Goal: Information Seeking & Learning: Learn about a topic

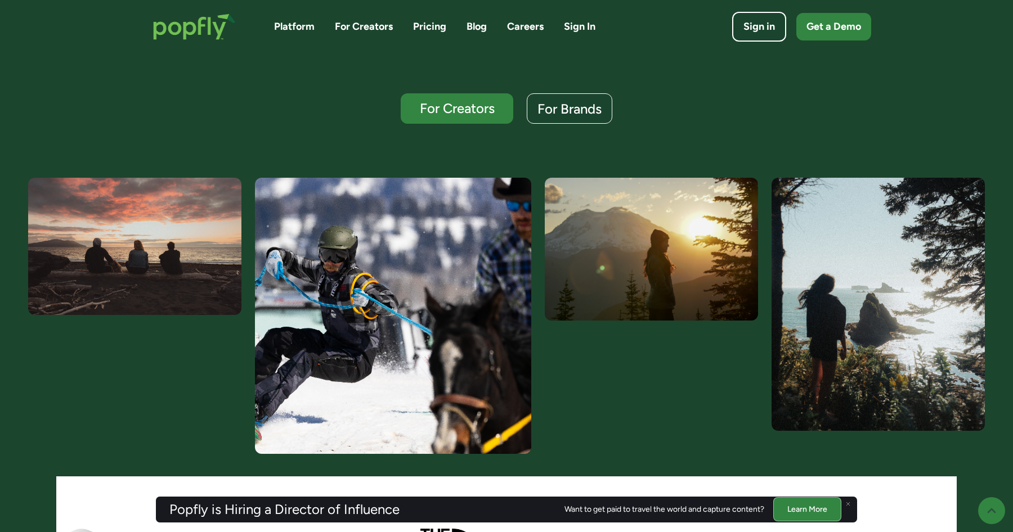
scroll to position [212, 0]
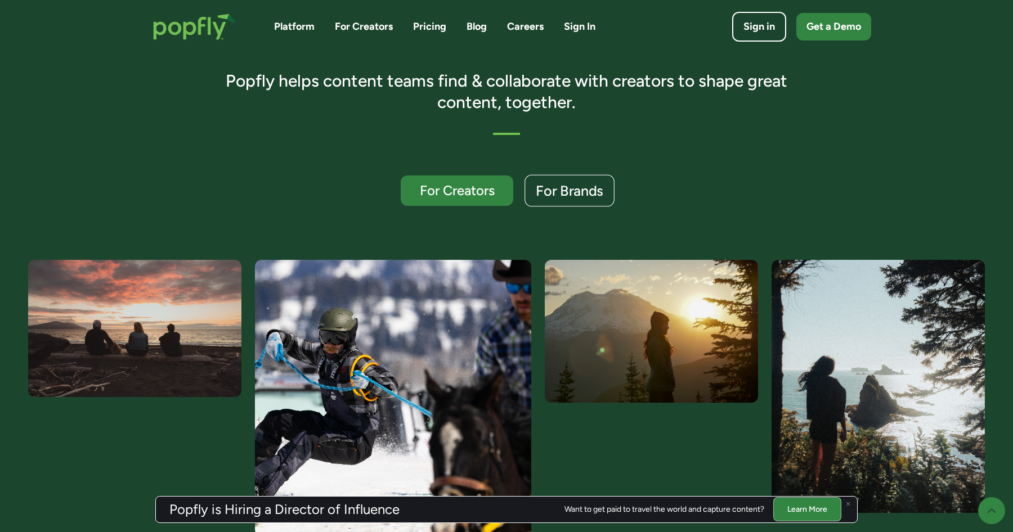
click at [586, 181] on link "For Brands" at bounding box center [570, 191] width 90 height 32
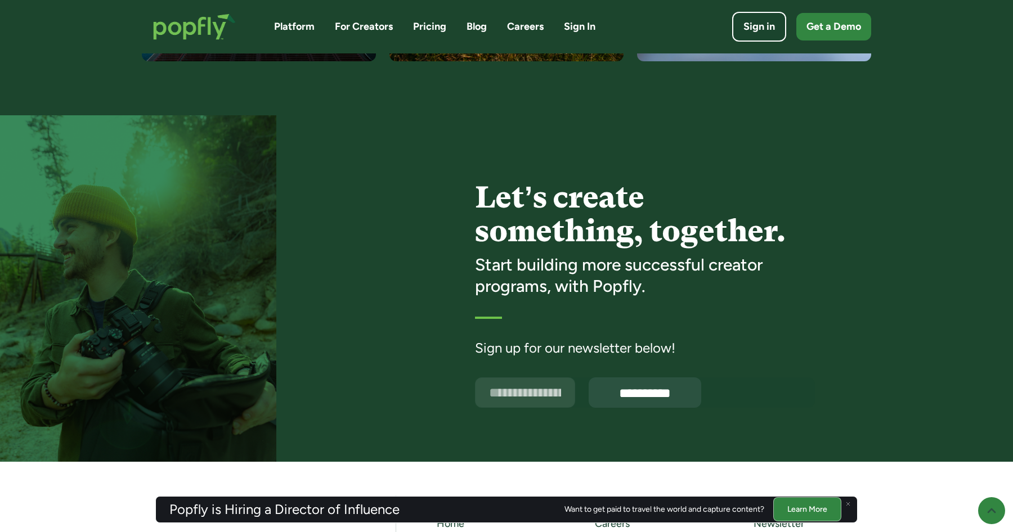
scroll to position [2914, 0]
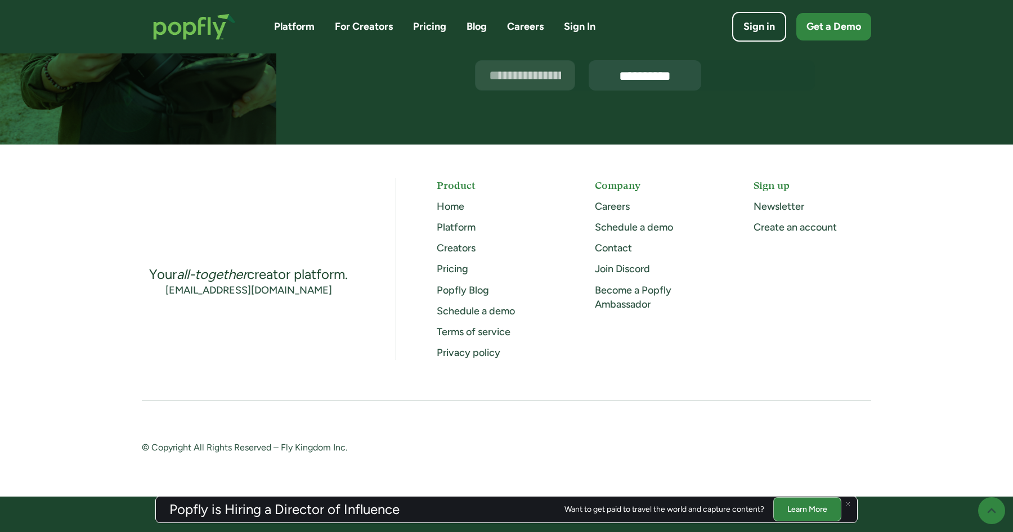
click at [456, 271] on link "Pricing" at bounding box center [453, 269] width 32 height 12
